Goal: Task Accomplishment & Management: Complete application form

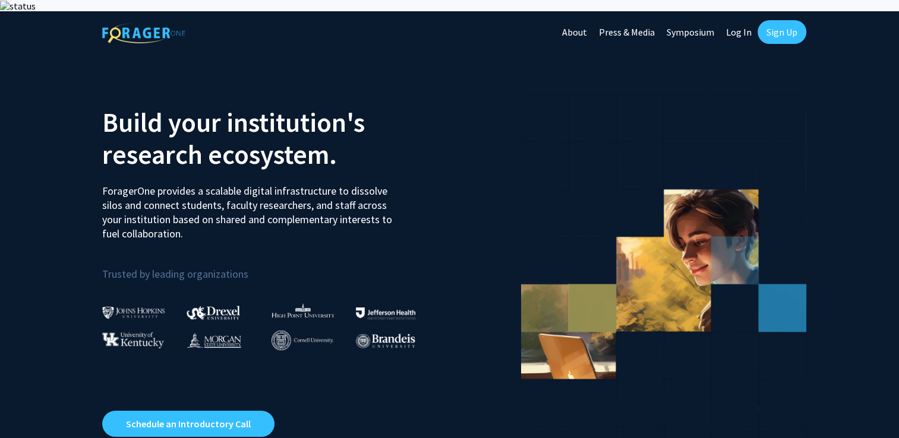
click at [789, 20] on link "Sign Up" at bounding box center [781, 32] width 49 height 24
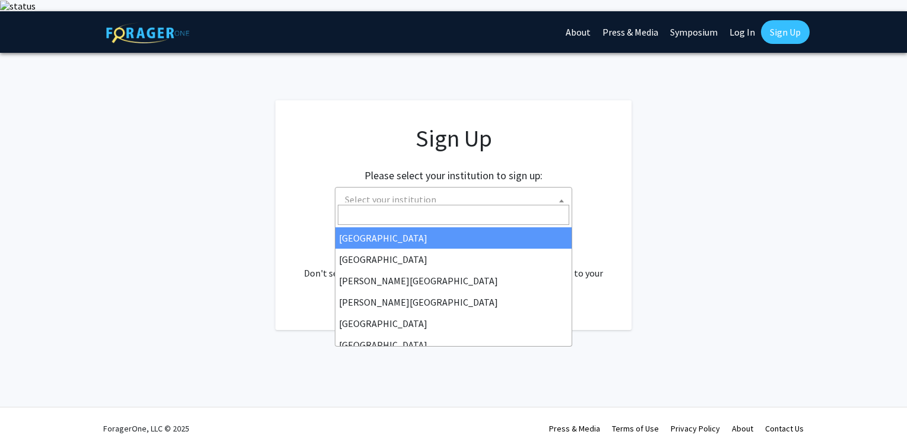
click at [385, 194] on span "Select your institution" at bounding box center [390, 200] width 91 height 12
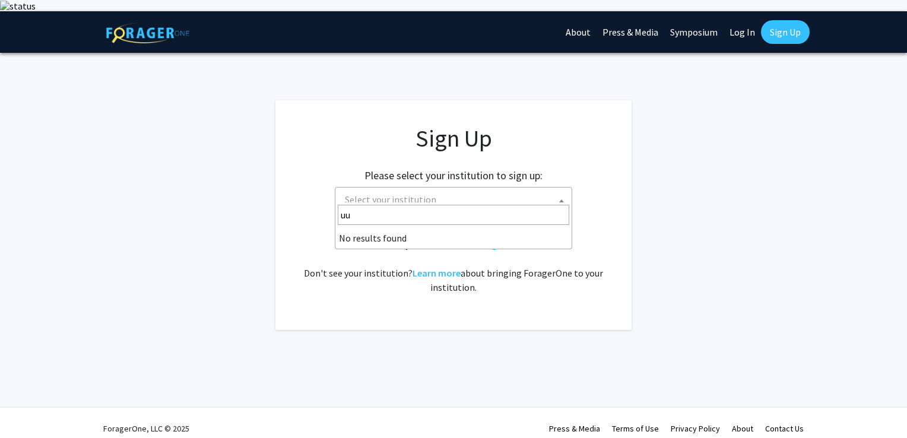
type input "u"
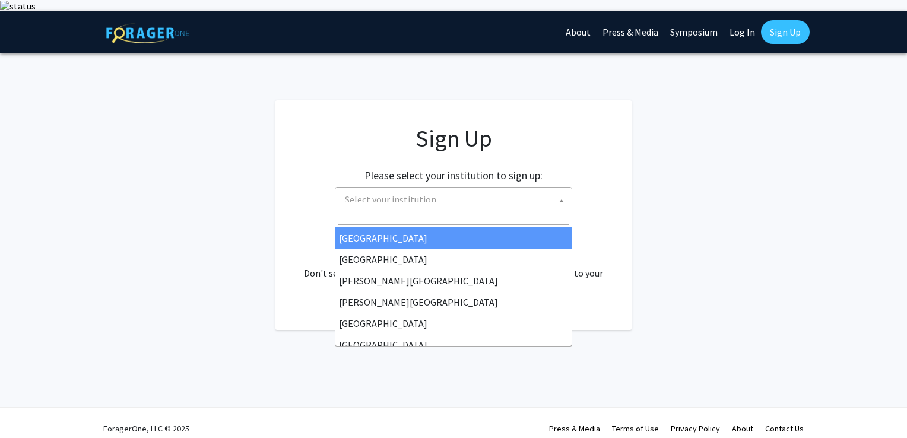
type input "n"
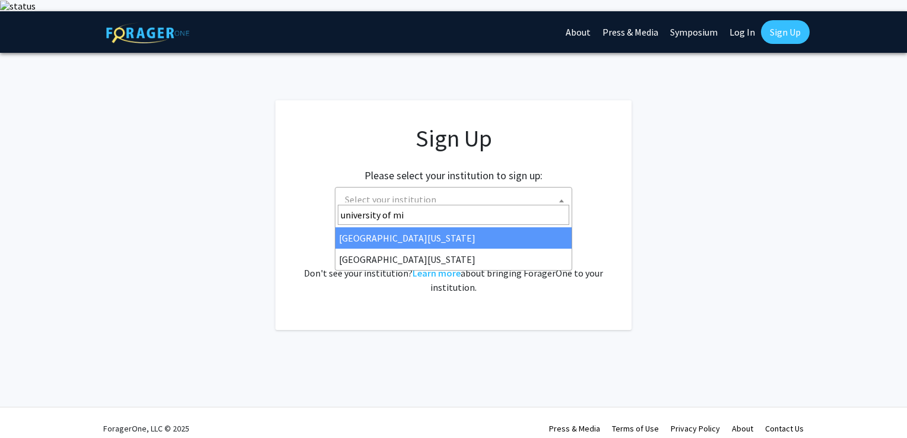
type input "university of mis"
select select "33"
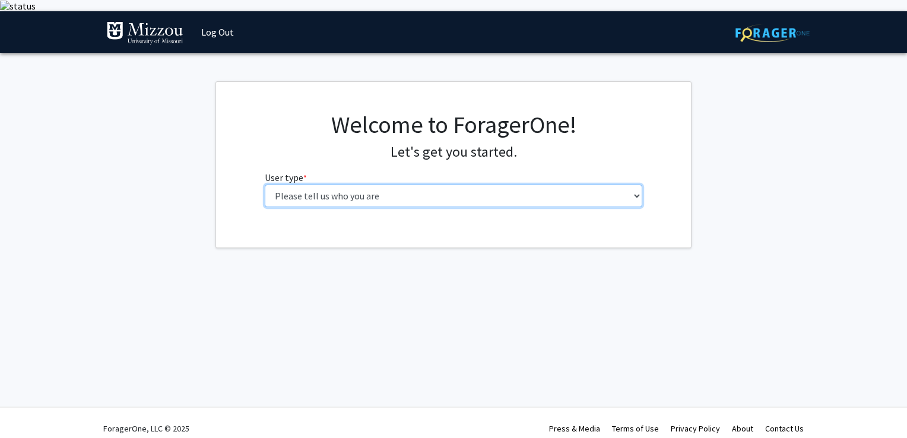
click at [372, 185] on select "Please tell us who you are Undergraduate Student Master's Student Doctoral Cand…" at bounding box center [454, 196] width 378 height 23
select select "4: postDoc"
click at [265, 185] on select "Please tell us who you are Undergraduate Student Master's Student Doctoral Cand…" at bounding box center [454, 196] width 378 height 23
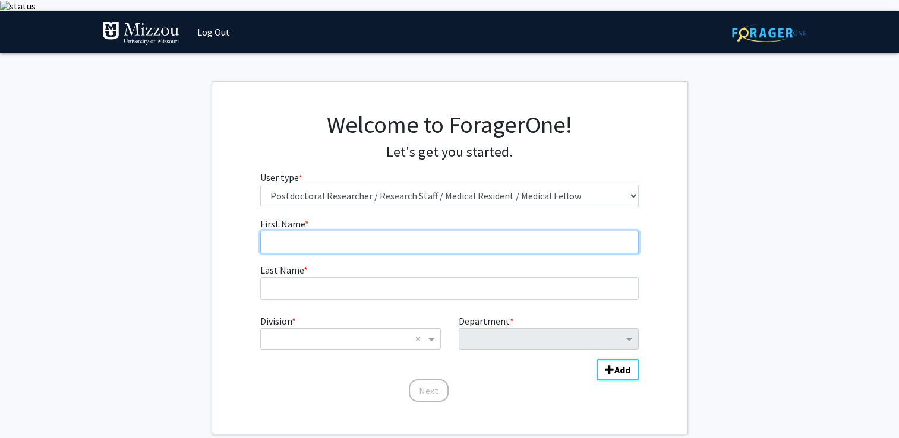
click at [318, 232] on input "First Name * required" at bounding box center [449, 242] width 378 height 23
type input "Mario"
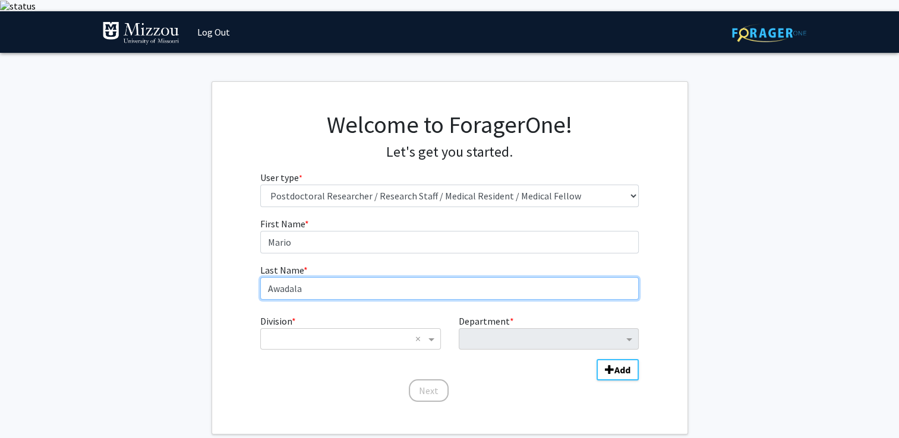
type input "Awadala"
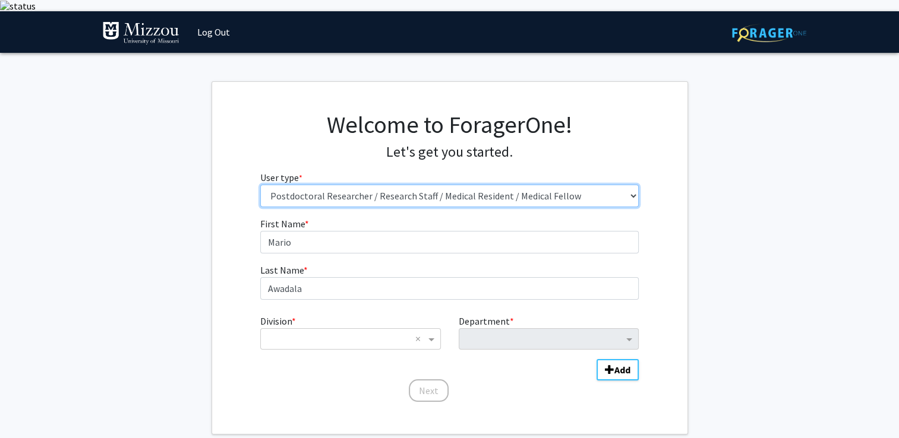
click at [305, 185] on select "Please tell us who you are Undergraduate Student Master's Student Doctoral Cand…" at bounding box center [449, 196] width 378 height 23
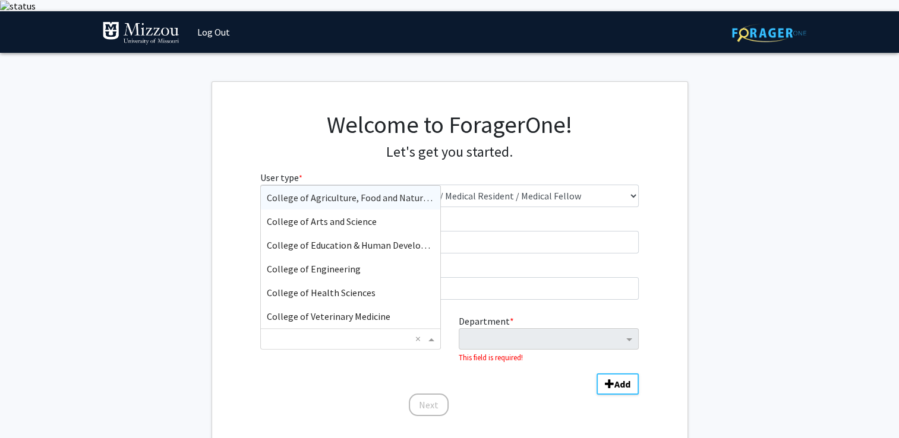
click at [327, 336] on div "× ×" at bounding box center [350, 338] width 180 height 21
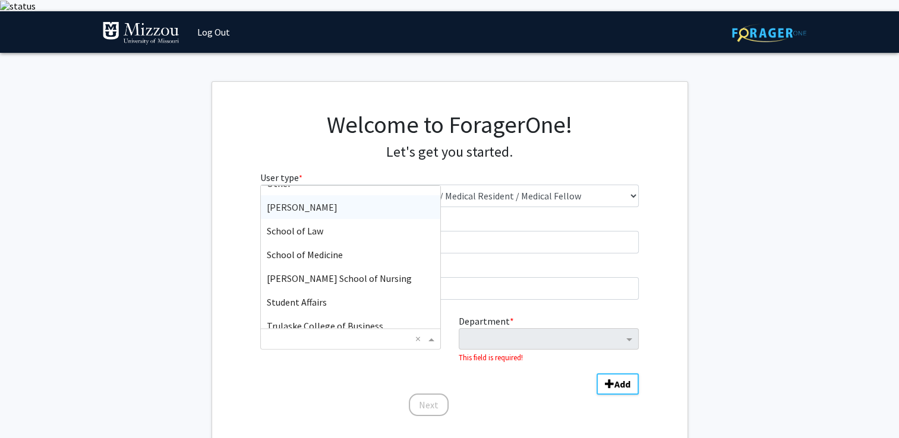
scroll to position [301, 0]
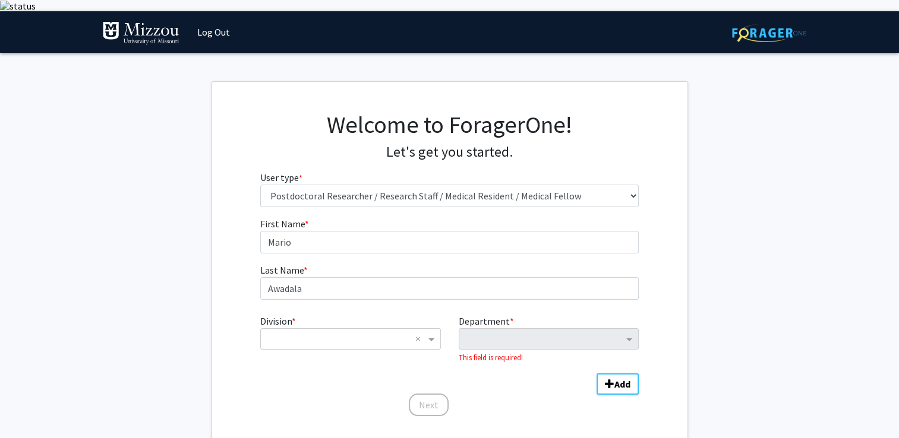
click at [461, 217] on fg-input "First Name * required Mario" at bounding box center [449, 235] width 378 height 37
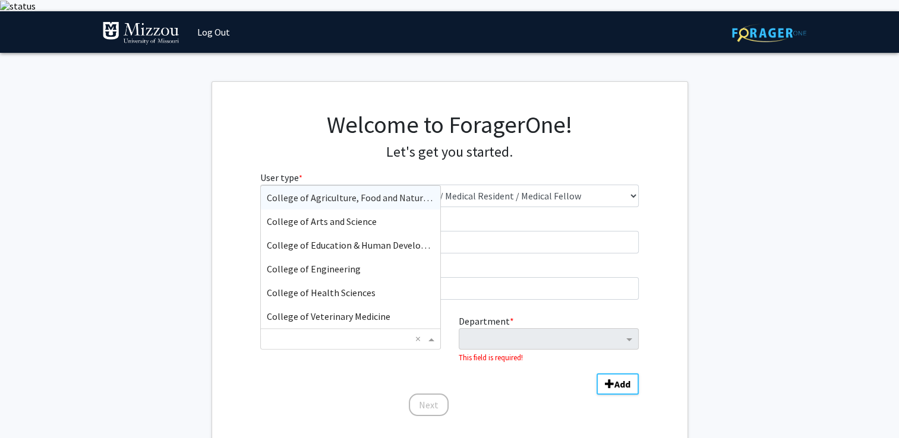
click at [312, 328] on div "× ×" at bounding box center [350, 338] width 180 height 21
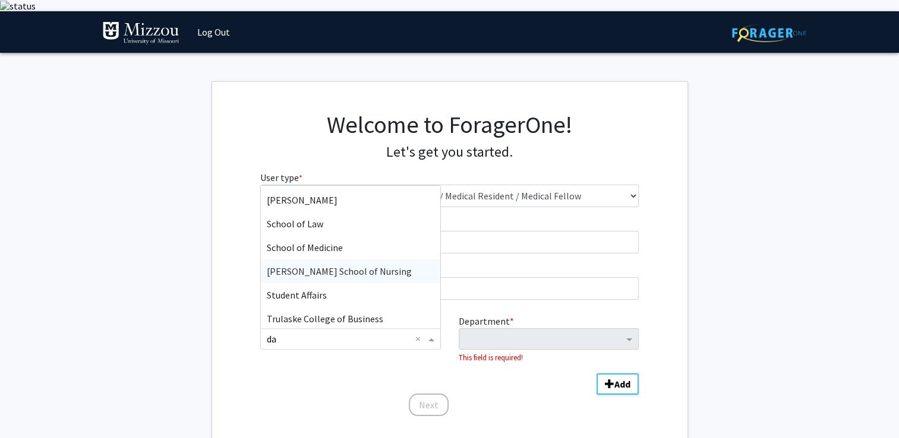
scroll to position [0, 0]
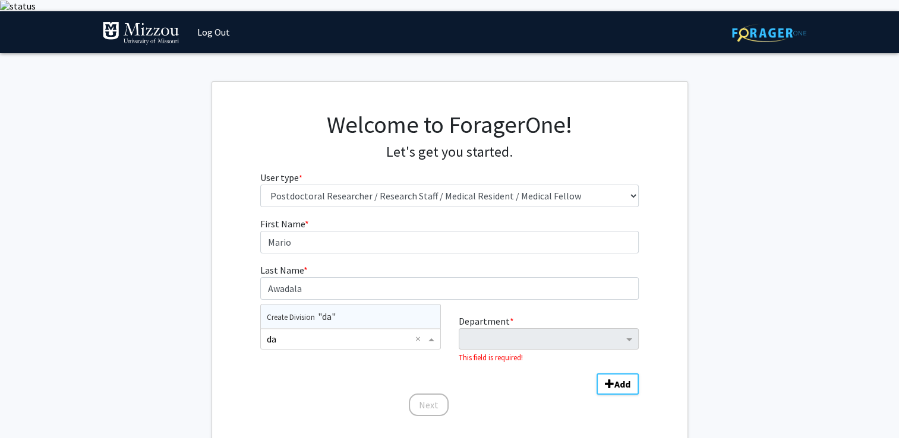
type input "d"
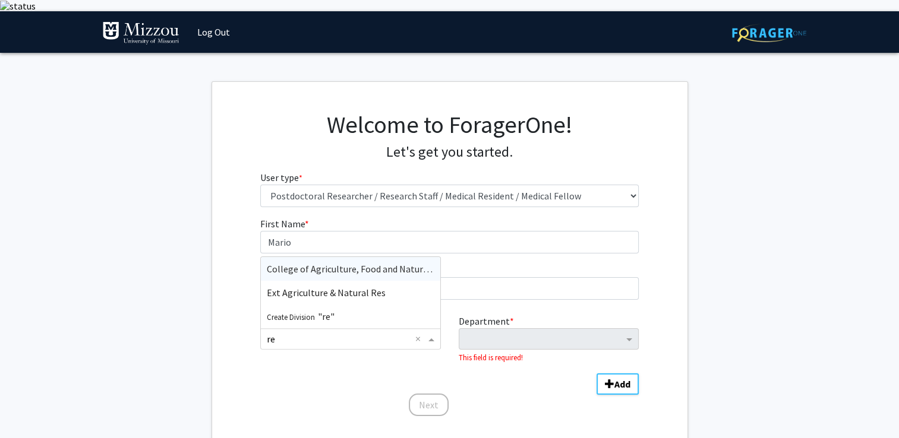
type input "r"
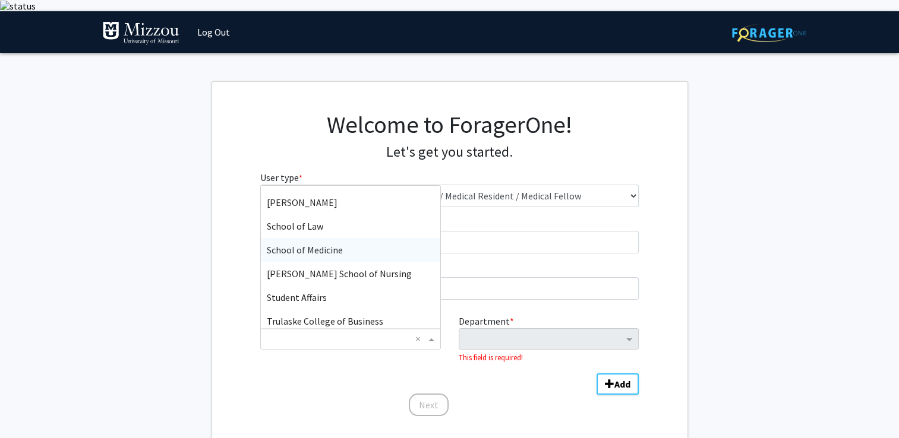
scroll to position [306, 0]
click at [365, 237] on div "School of Medicine" at bounding box center [350, 248] width 179 height 24
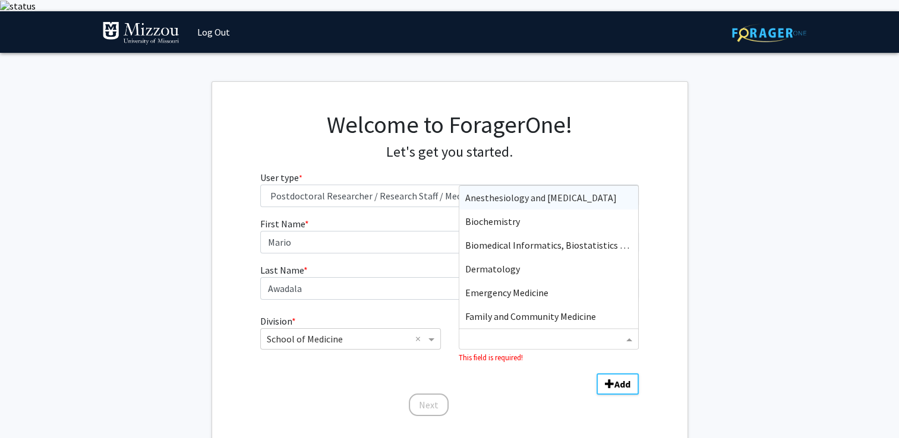
click at [499, 337] on div "Department" at bounding box center [548, 338] width 180 height 21
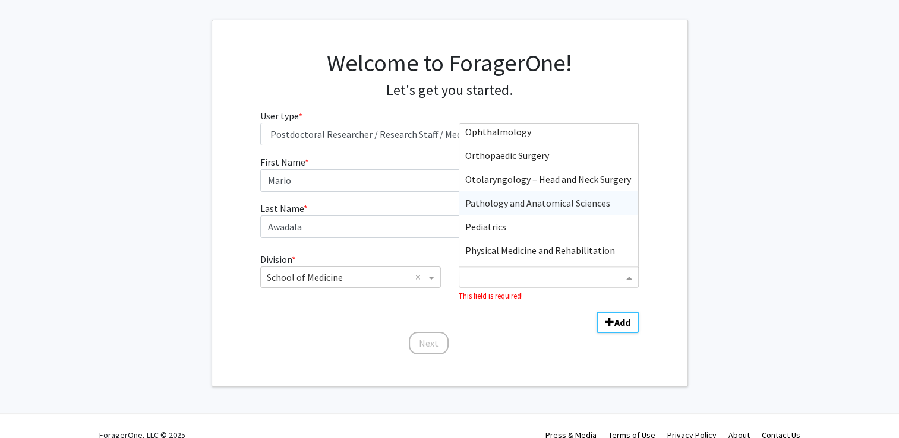
scroll to position [290, 0]
click at [559, 173] on span "Otolaryngology – Head and Neck Surgery" at bounding box center [548, 179] width 166 height 12
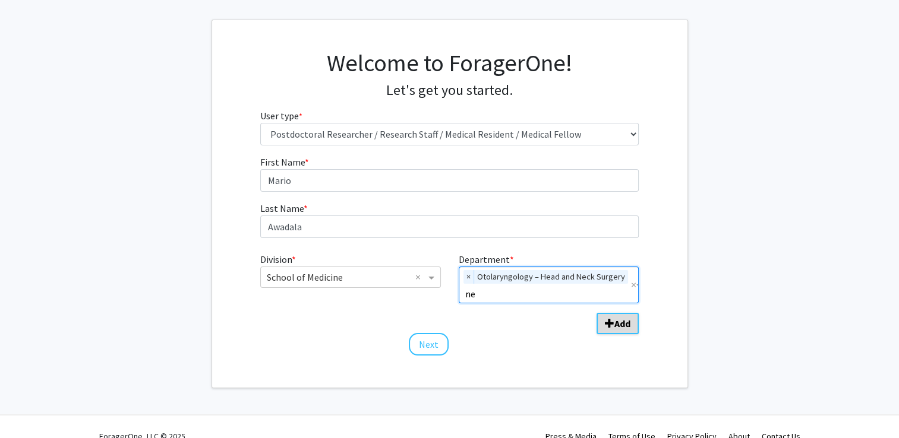
type input "neu"
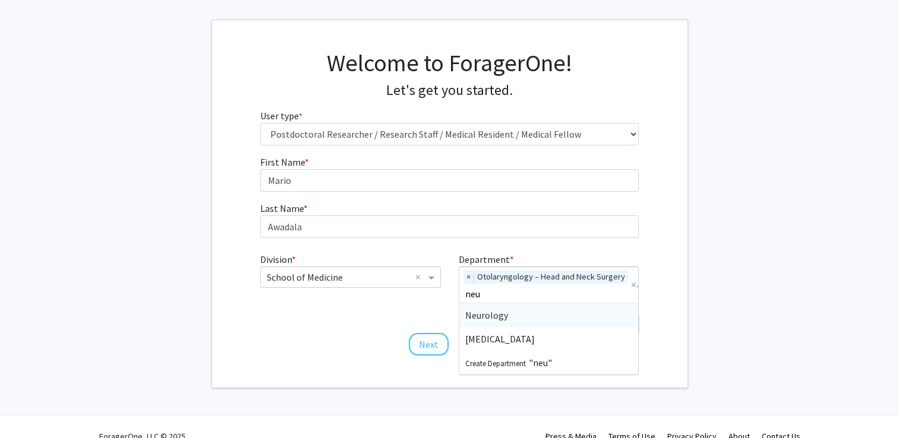
click at [597, 303] on div "Neurology" at bounding box center [548, 315] width 179 height 24
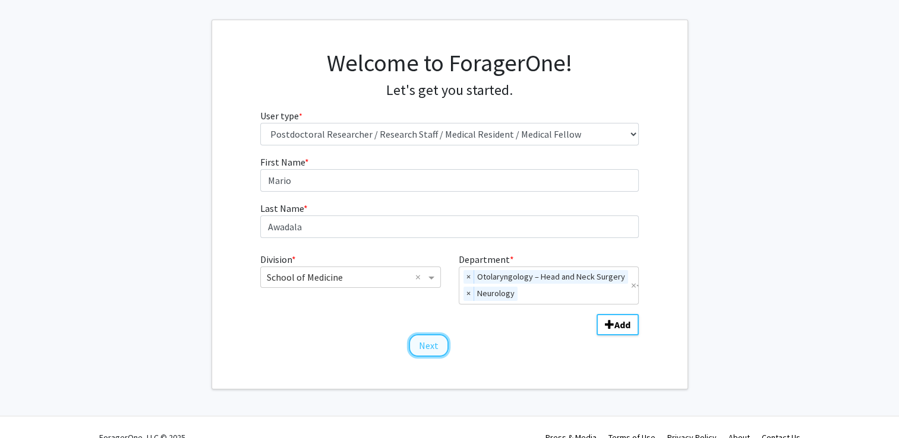
click at [430, 337] on button "Next" at bounding box center [429, 345] width 40 height 23
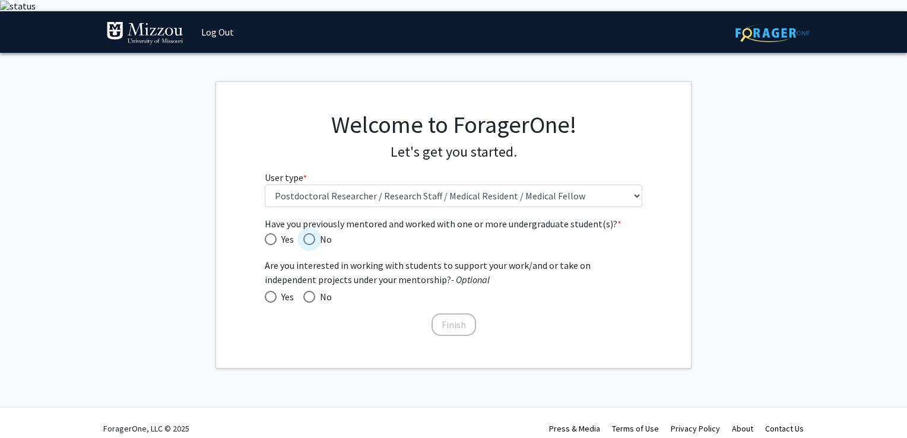
click at [310, 233] on span "Have you previously mentored and worked with one or more undergraduate student(…" at bounding box center [309, 239] width 12 height 12
click at [310, 233] on input "No" at bounding box center [309, 239] width 12 height 12
radio input "true"
click at [267, 291] on span at bounding box center [271, 297] width 12 height 12
click at [267, 291] on input "Yes" at bounding box center [271, 297] width 12 height 12
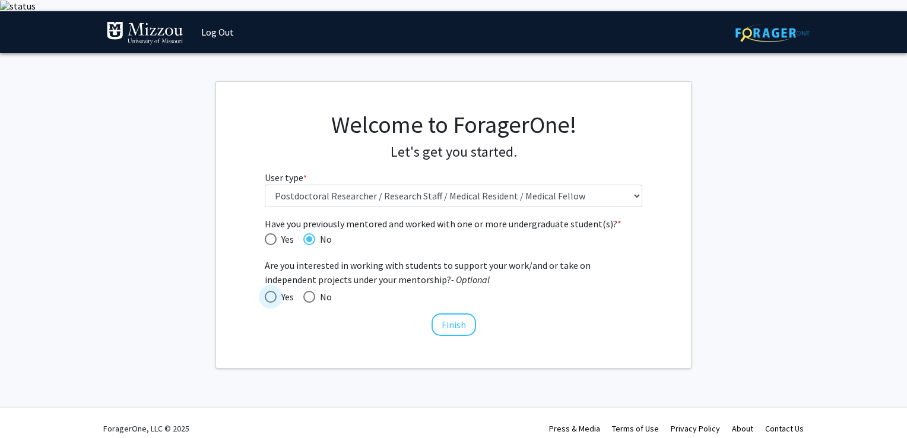
radio input "true"
click at [315, 291] on span at bounding box center [309, 297] width 12 height 12
click at [315, 291] on input "No" at bounding box center [309, 297] width 12 height 12
radio input "true"
click at [442, 314] on button "Finish" at bounding box center [454, 325] width 45 height 23
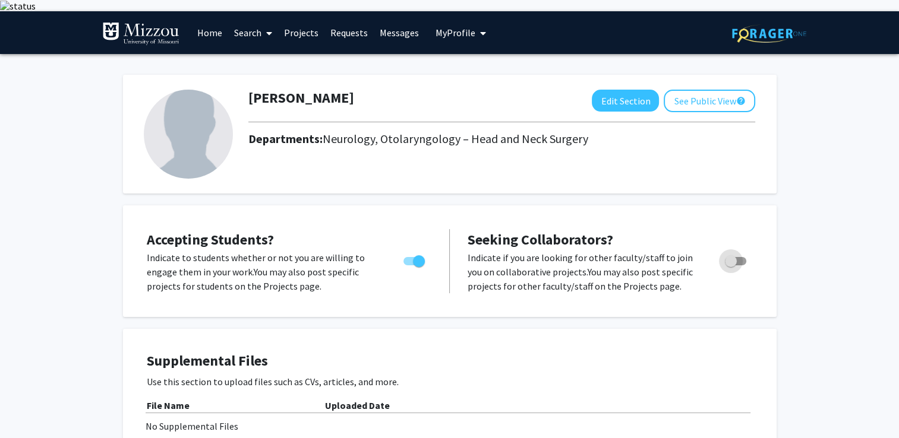
click at [738, 257] on span "Toggle" at bounding box center [735, 261] width 21 height 8
click at [730, 265] on input "Toggle" at bounding box center [730, 265] width 1 height 1
checkbox input "true"
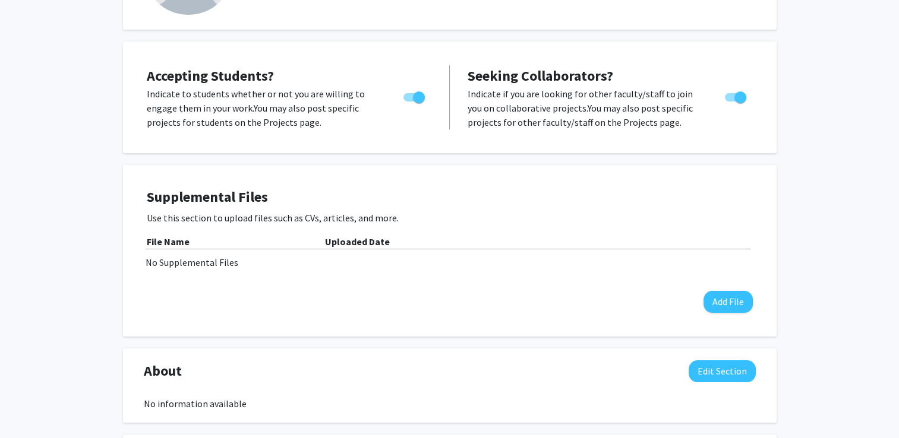
scroll to position [166, 0]
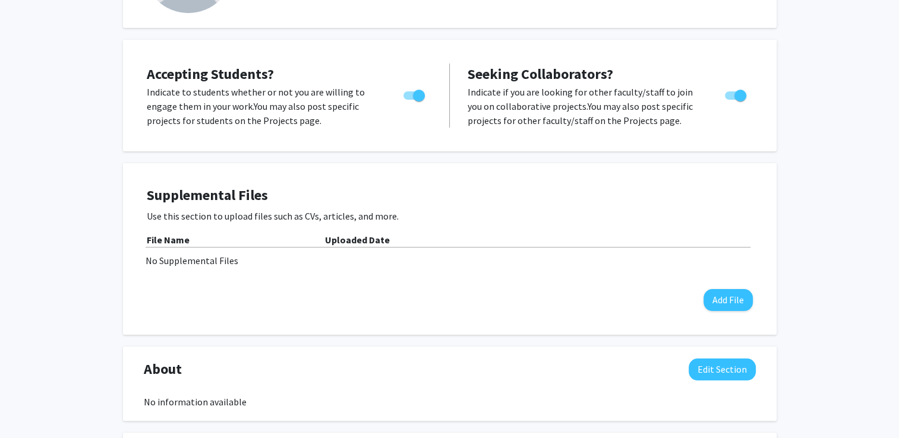
click at [207, 233] on div "File Name" at bounding box center [236, 240] width 178 height 14
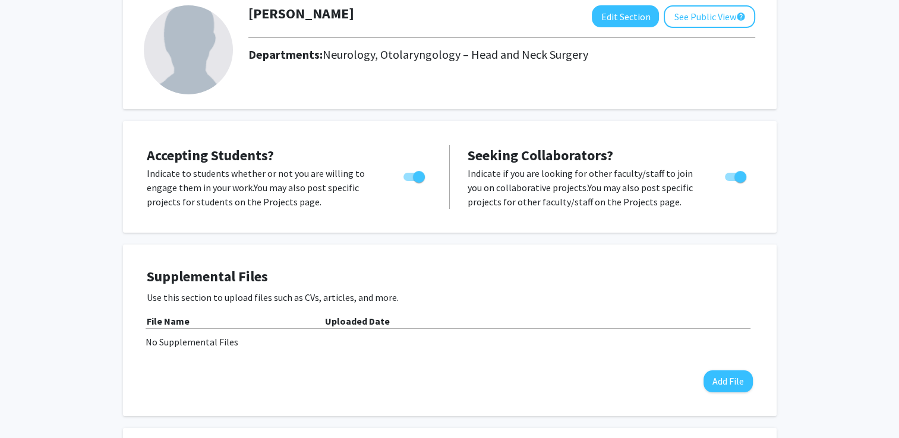
scroll to position [0, 0]
